Goal: Information Seeking & Learning: Learn about a topic

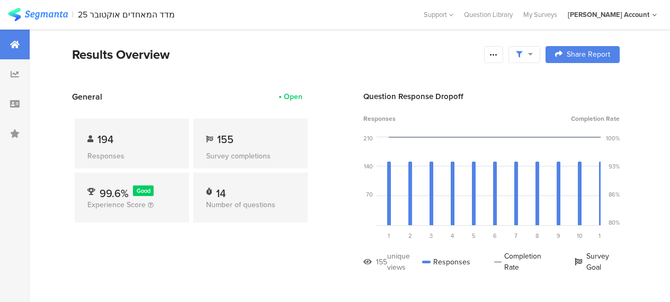
scroll to position [594, 0]
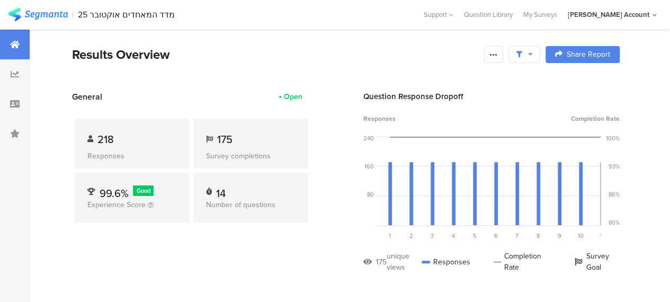
click at [235, 259] on div "General Open 218 Responses 175 Survey completions 99.6% Good Experience Score 1…" at bounding box center [191, 190] width 239 height 198
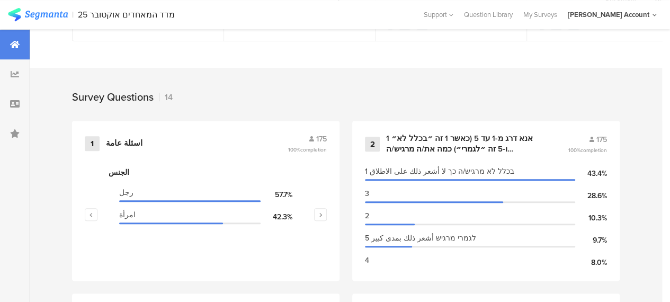
scroll to position [403, 0]
click at [135, 148] on div "اسئلة عامة" at bounding box center [124, 142] width 37 height 11
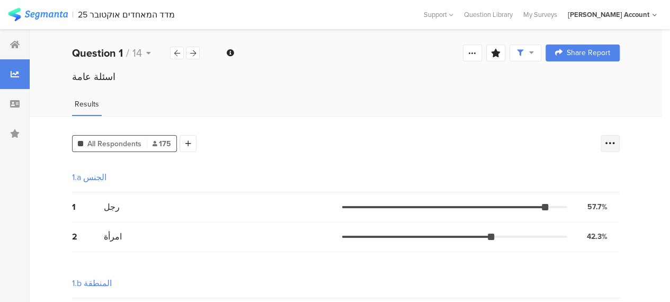
click at [616, 140] on icon at bounding box center [610, 143] width 11 height 11
click at [606, 195] on span at bounding box center [612, 196] width 16 height 8
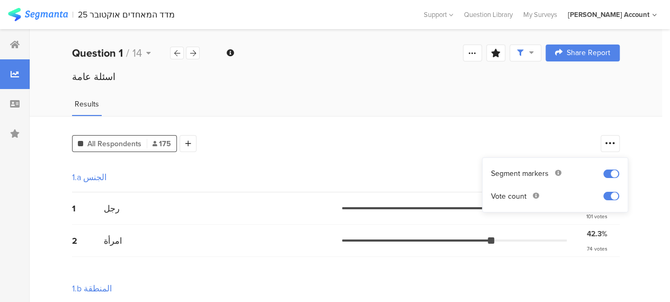
click at [439, 175] on div "1.a الجنس" at bounding box center [346, 178] width 548 height 30
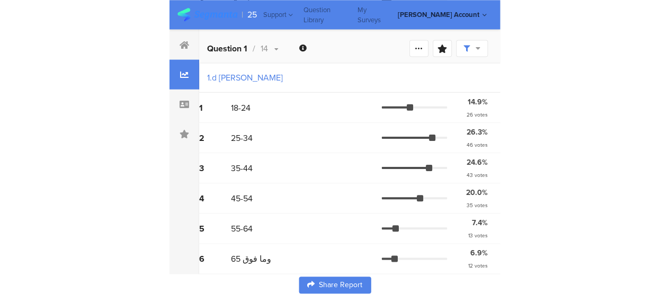
scroll to position [540, 0]
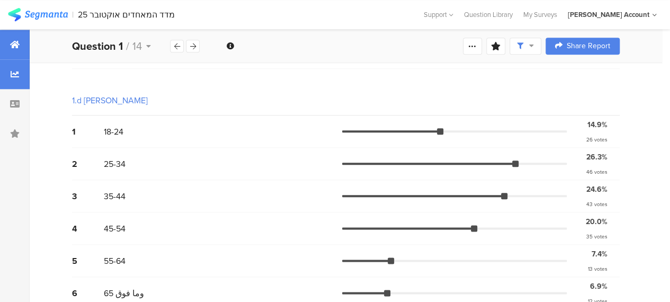
click at [16, 48] on icon at bounding box center [15, 44] width 10 height 8
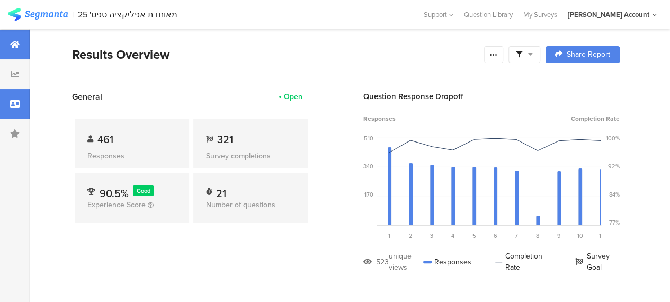
click at [18, 103] on icon at bounding box center [15, 104] width 10 height 8
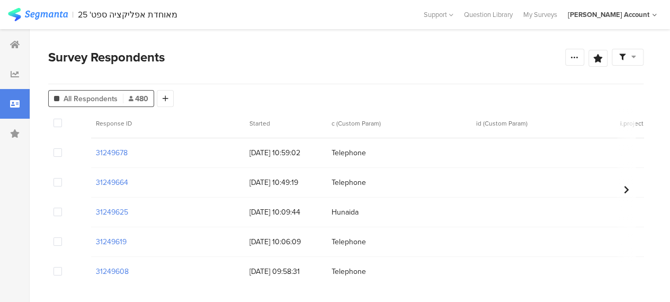
click at [18, 103] on icon at bounding box center [15, 104] width 10 height 8
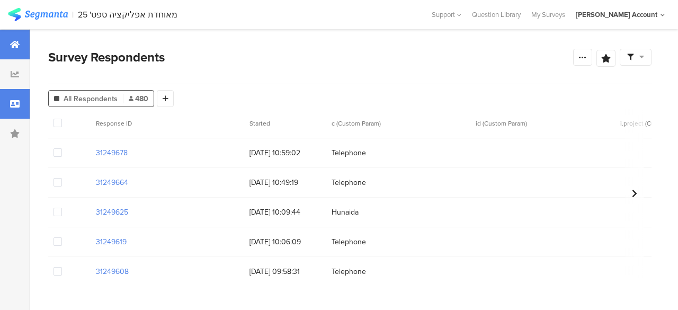
click at [16, 42] on icon at bounding box center [15, 44] width 10 height 8
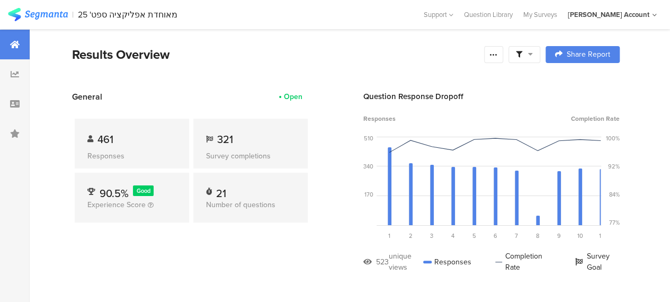
click at [249, 252] on div "General Open 461 Responses 321 Survey completions 90.5% Good Experience Score 2…" at bounding box center [191, 190] width 239 height 198
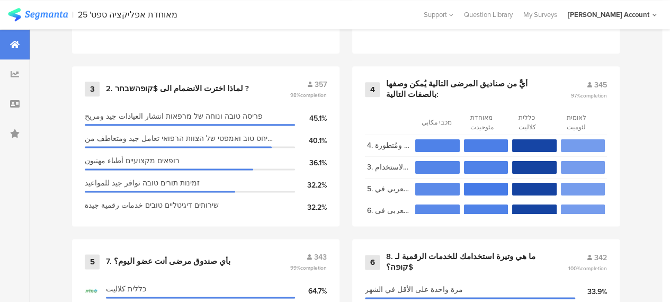
scroll to position [742, 0]
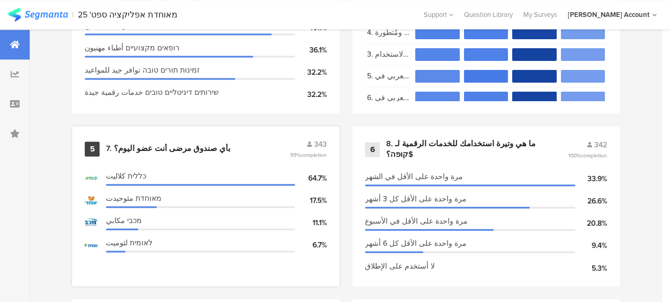
click at [182, 148] on div "7. بأي صندوق مرضى أنت عضو اليوم؟" at bounding box center [168, 149] width 125 height 11
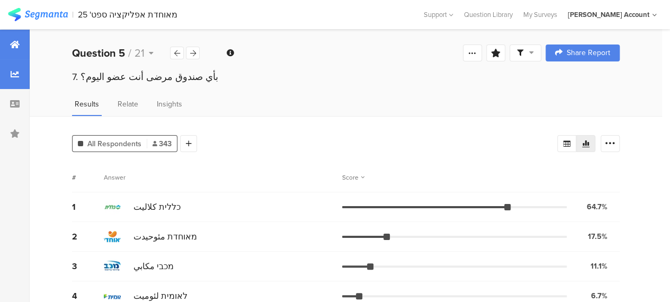
click at [11, 38] on div at bounding box center [15, 45] width 30 height 30
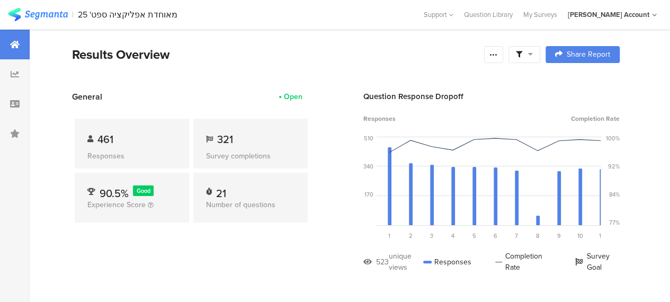
click at [230, 246] on div "General Open 461 Responses 321 Survey completions 90.5% Good Experience Score 2…" at bounding box center [191, 190] width 239 height 198
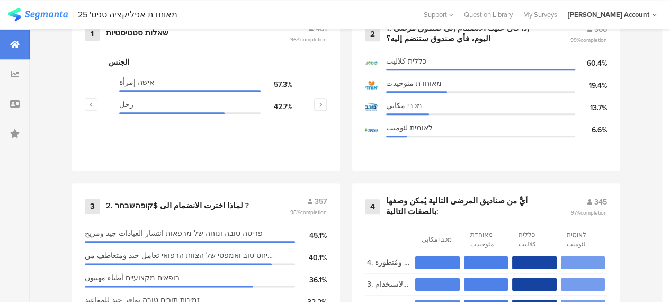
scroll to position [445, 0]
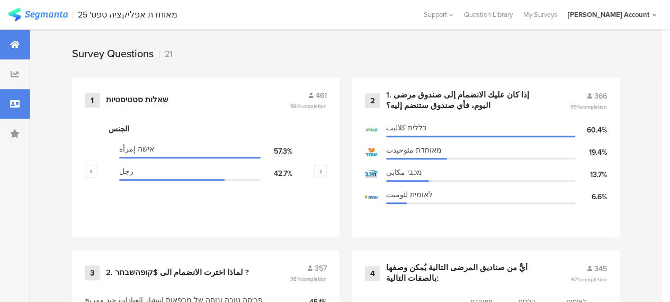
click at [14, 103] on icon at bounding box center [15, 104] width 10 height 8
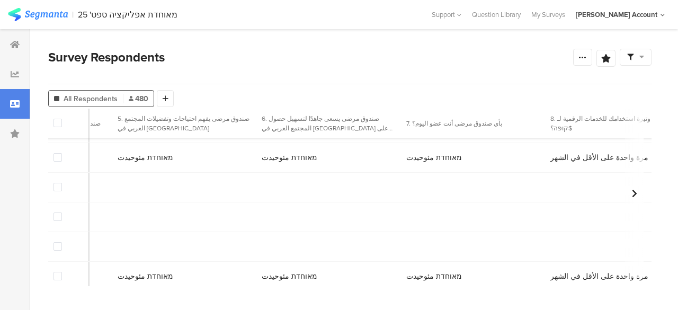
scroll to position [127, 2091]
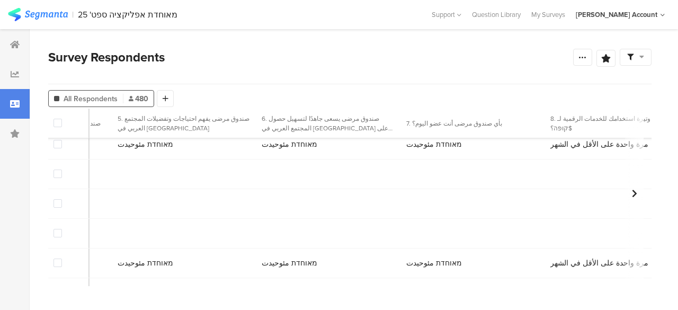
click at [646, 58] on div at bounding box center [636, 57] width 32 height 17
click at [640, 85] on div "Complete Responses Only" at bounding box center [602, 87] width 100 height 11
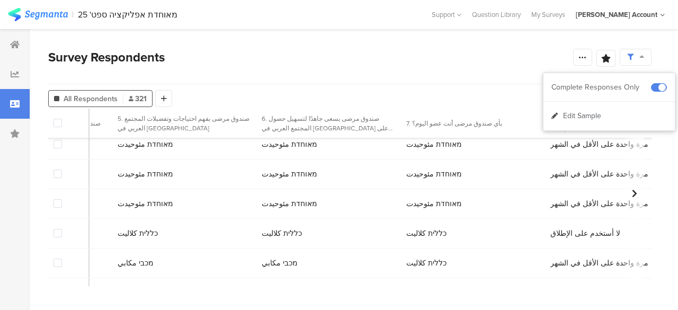
click at [458, 70] on div "Survey Respondents Confidence Level 95 % Preview survey Edit survey Export Resu…" at bounding box center [350, 66] width 604 height 37
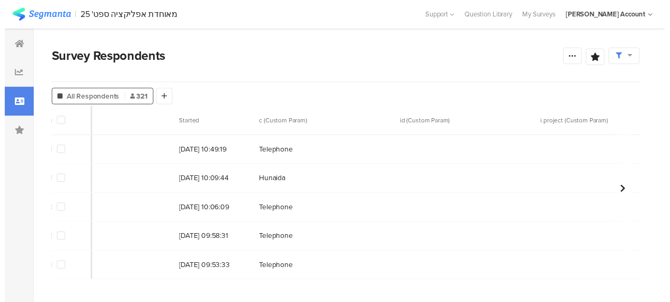
scroll to position [0, 64]
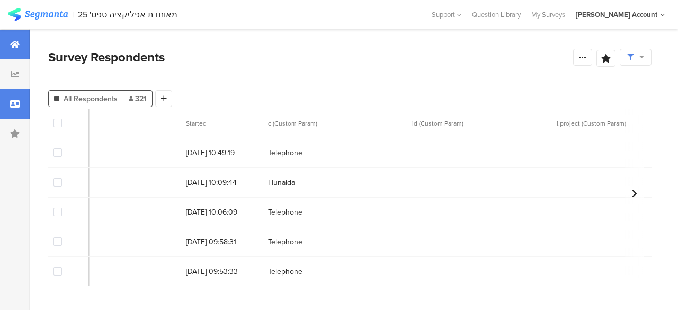
click at [15, 56] on div at bounding box center [15, 45] width 30 height 30
